Goal: Transaction & Acquisition: Purchase product/service

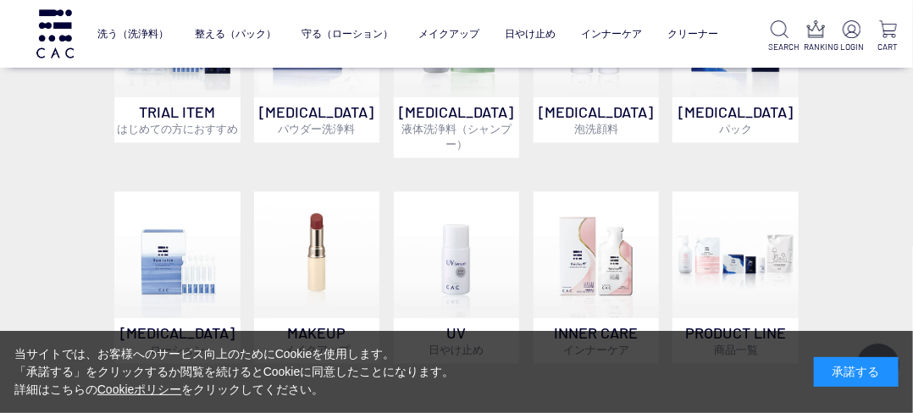
scroll to position [1061, 0]
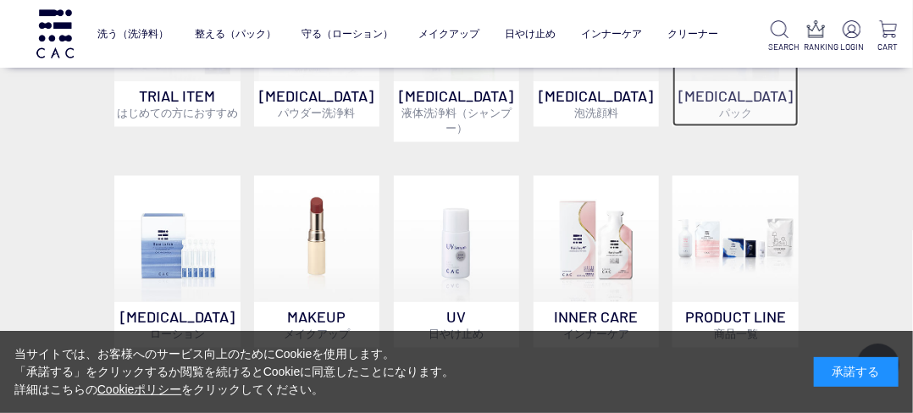
click at [737, 107] on span "パック" at bounding box center [735, 114] width 33 height 14
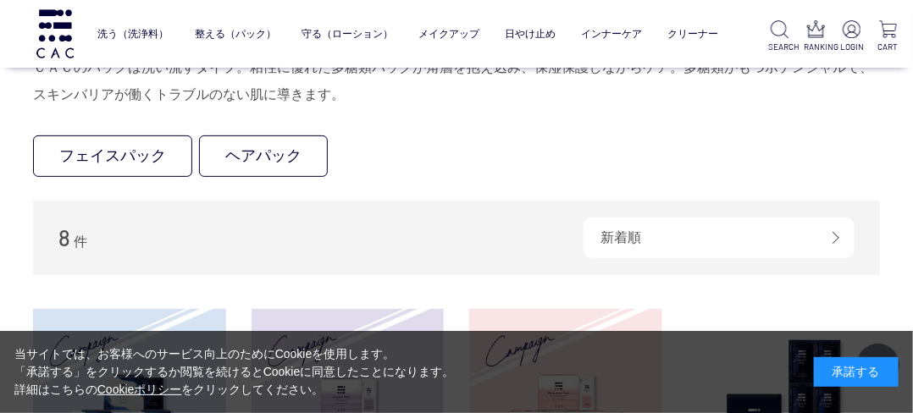
scroll to position [169, 0]
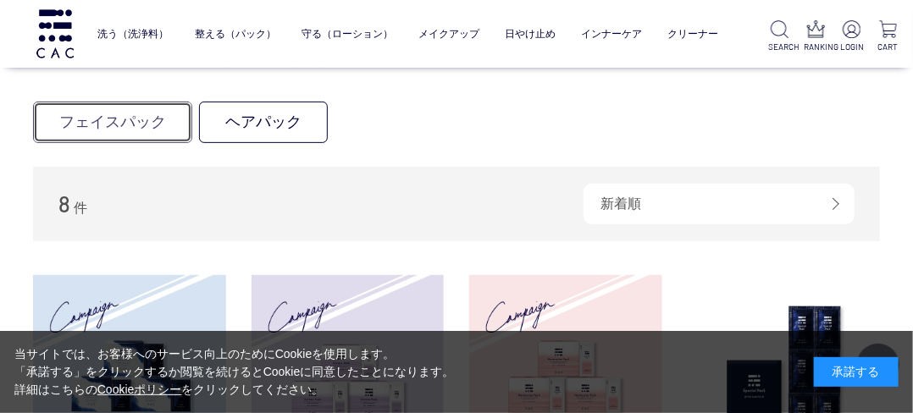
click at [124, 124] on link "フェイスパック" at bounding box center [112, 123] width 159 height 42
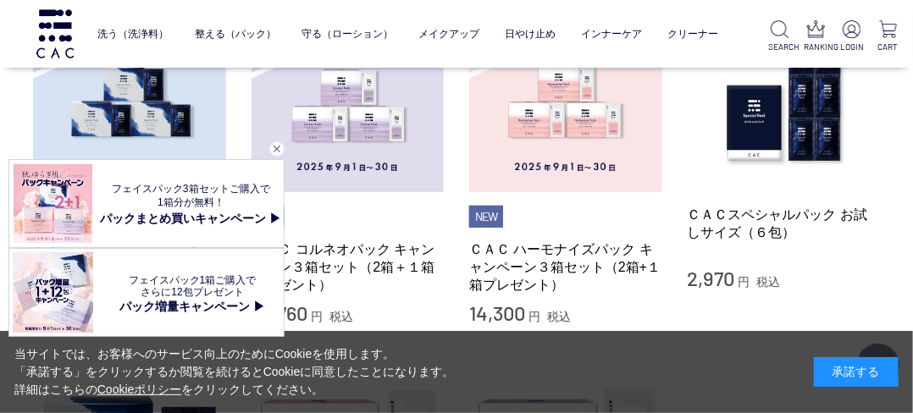
scroll to position [237, 0]
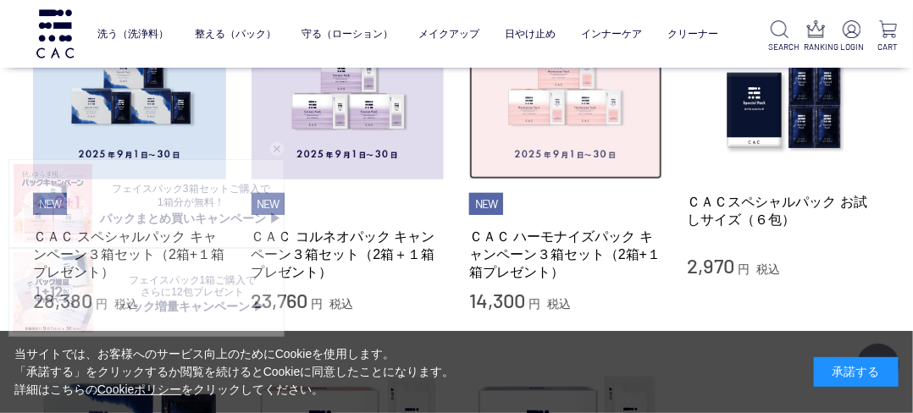
click at [559, 119] on img at bounding box center [565, 83] width 193 height 193
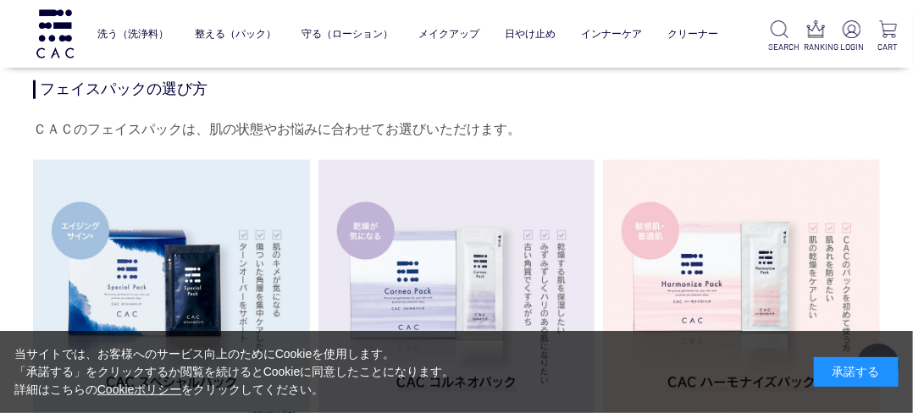
scroll to position [2846, 0]
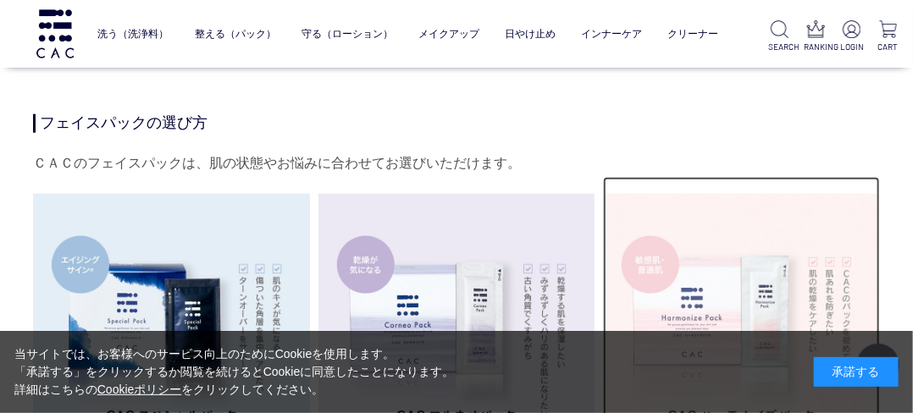
click at [701, 268] on img at bounding box center [741, 332] width 277 height 277
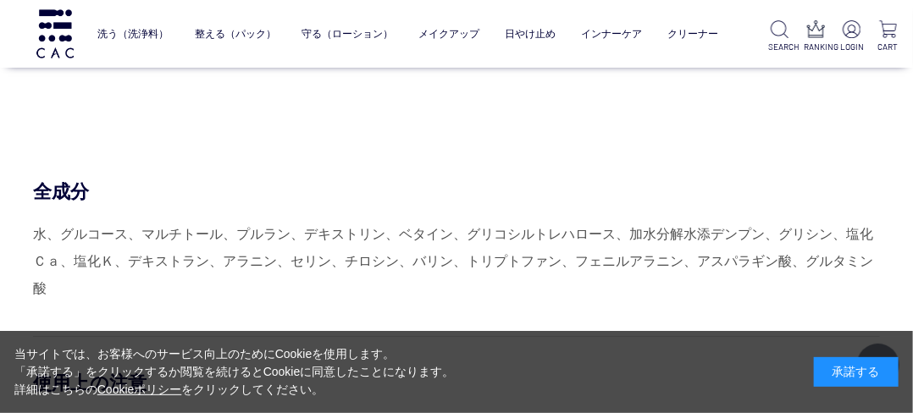
scroll to position [6800, 0]
